Goal: Check status: Check status

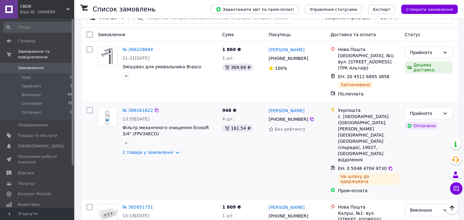
scroll to position [69, 0]
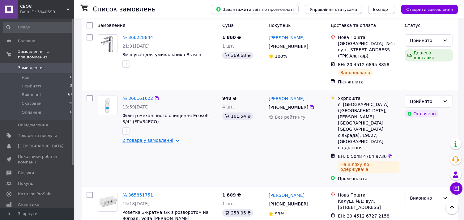
click at [144, 138] on link "2 товара у замовленні" at bounding box center [147, 140] width 51 height 5
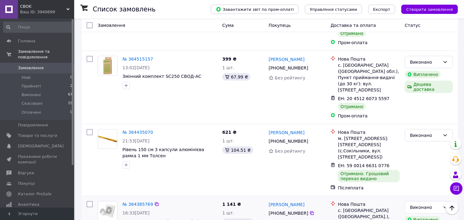
scroll to position [1128, 0]
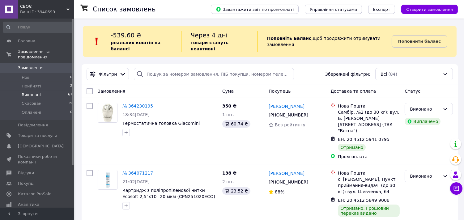
click at [34, 92] on span "Виконані" at bounding box center [31, 95] width 19 height 6
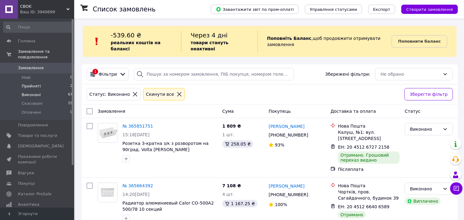
click at [32, 83] on span "Прийняті" at bounding box center [31, 86] width 19 height 6
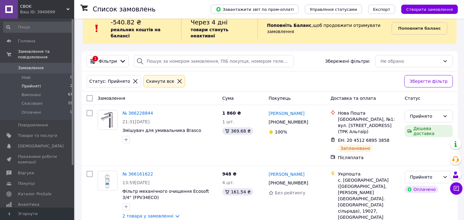
scroll to position [20, 0]
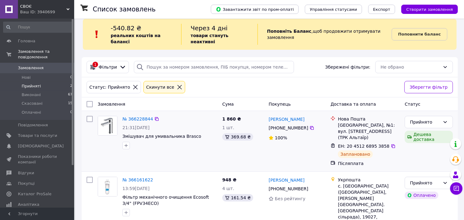
scroll to position [20, 0]
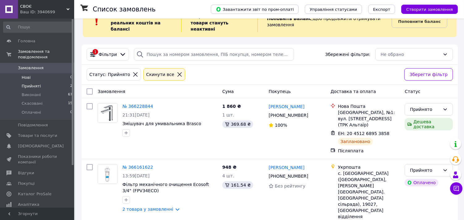
click at [25, 75] on span "Нові" at bounding box center [26, 78] width 9 height 6
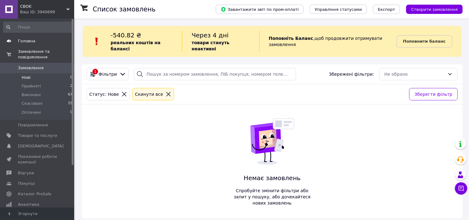
click at [23, 41] on span "Головна" at bounding box center [26, 41] width 17 height 6
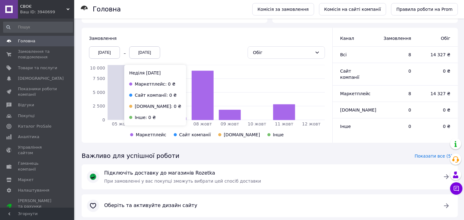
scroll to position [161, 0]
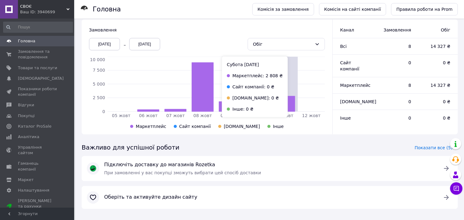
click at [284, 88] on icon "05 жовт 06 жовт 07 жовт 08 жовт 09 жовт 10 жовт 11 жовт 12 жовт 0 2 500 5 000 7…" at bounding box center [207, 93] width 236 height 73
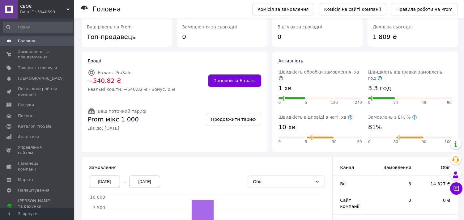
scroll to position [0, 0]
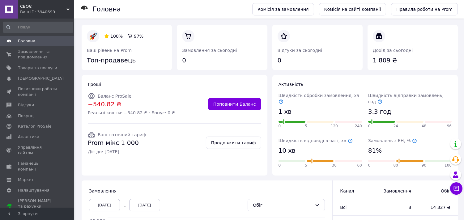
click at [35, 42] on span "Головна" at bounding box center [37, 41] width 39 height 6
click at [29, 57] on span "Замовлення та повідомлення" at bounding box center [37, 54] width 39 height 11
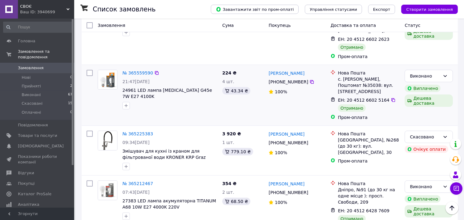
scroll to position [446, 0]
